Goal: Navigation & Orientation: Go to known website

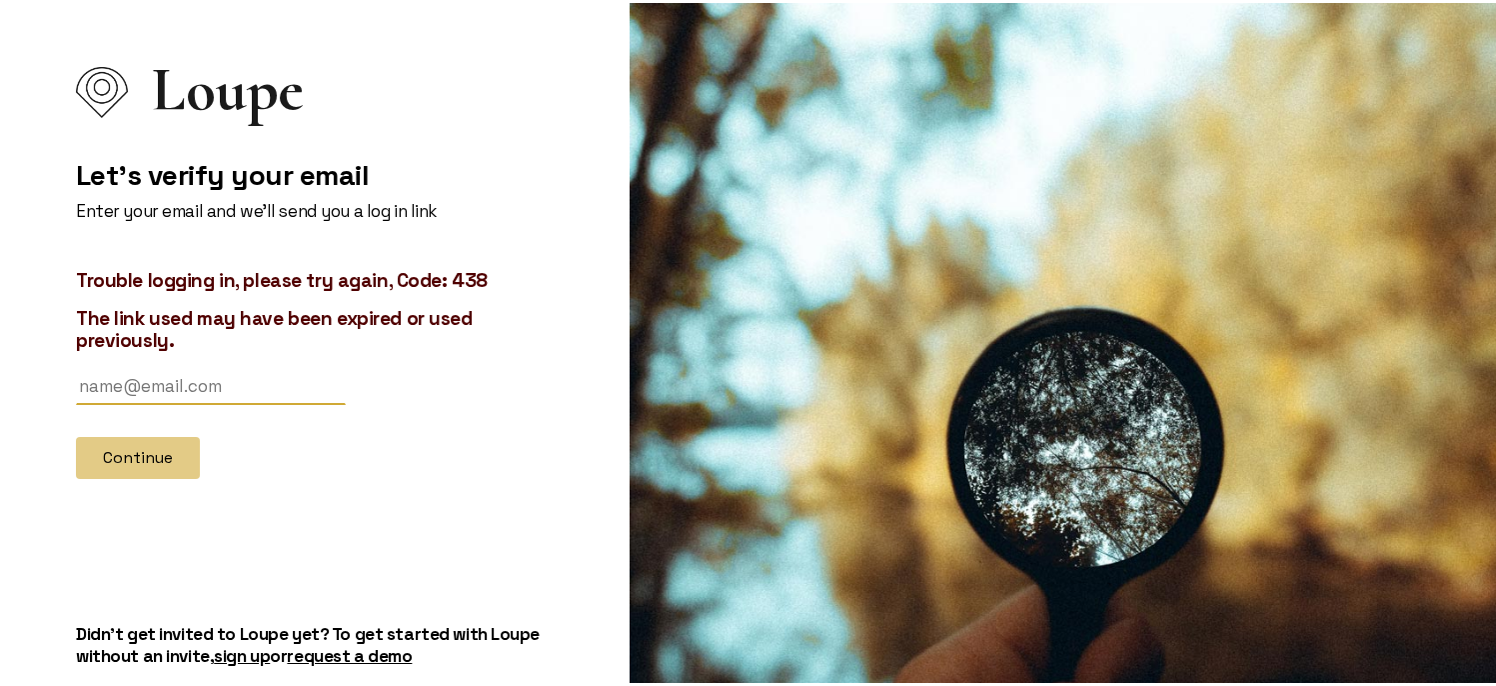
click at [249, 133] on div "Let's verify your email Enter your email and we'll send you a log in link Troub…" at bounding box center [315, 295] width 478 height 361
